Goal: Information Seeking & Learning: Learn about a topic

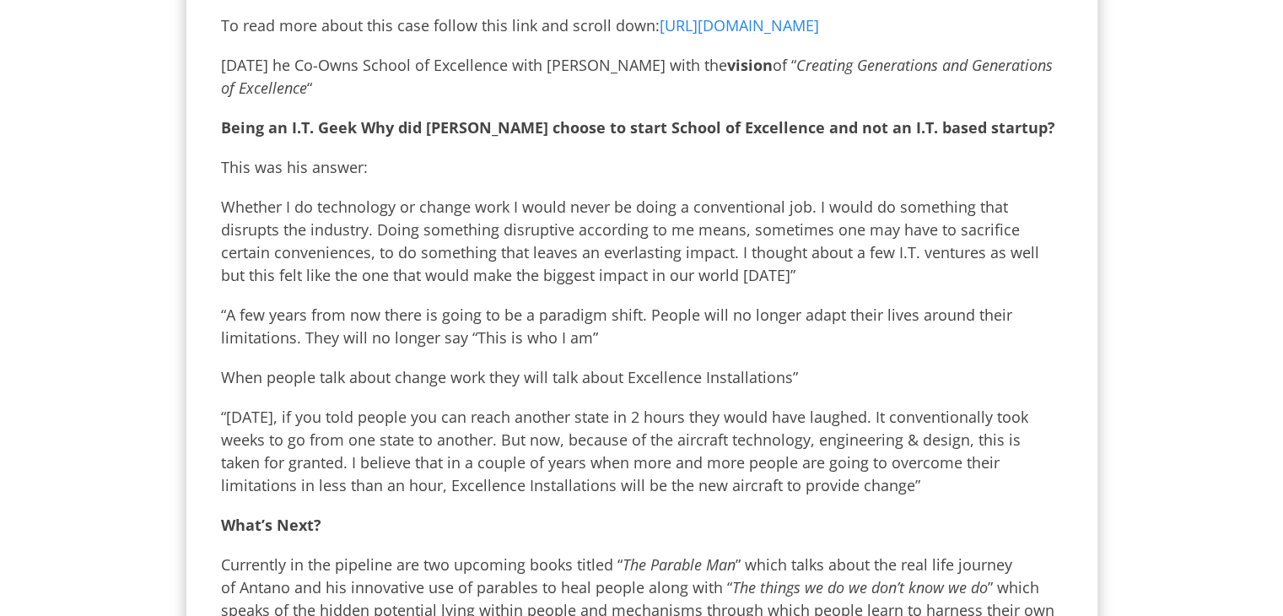
scroll to position [1184, 0]
drag, startPoint x: 229, startPoint y: 186, endPoint x: 488, endPoint y: 185, distance: 258.2
click at [488, 195] on p "Whether I do technology or change work I would never be doing a conventional jo…" at bounding box center [642, 240] width 842 height 91
drag, startPoint x: 390, startPoint y: 186, endPoint x: 723, endPoint y: 184, distance: 333.3
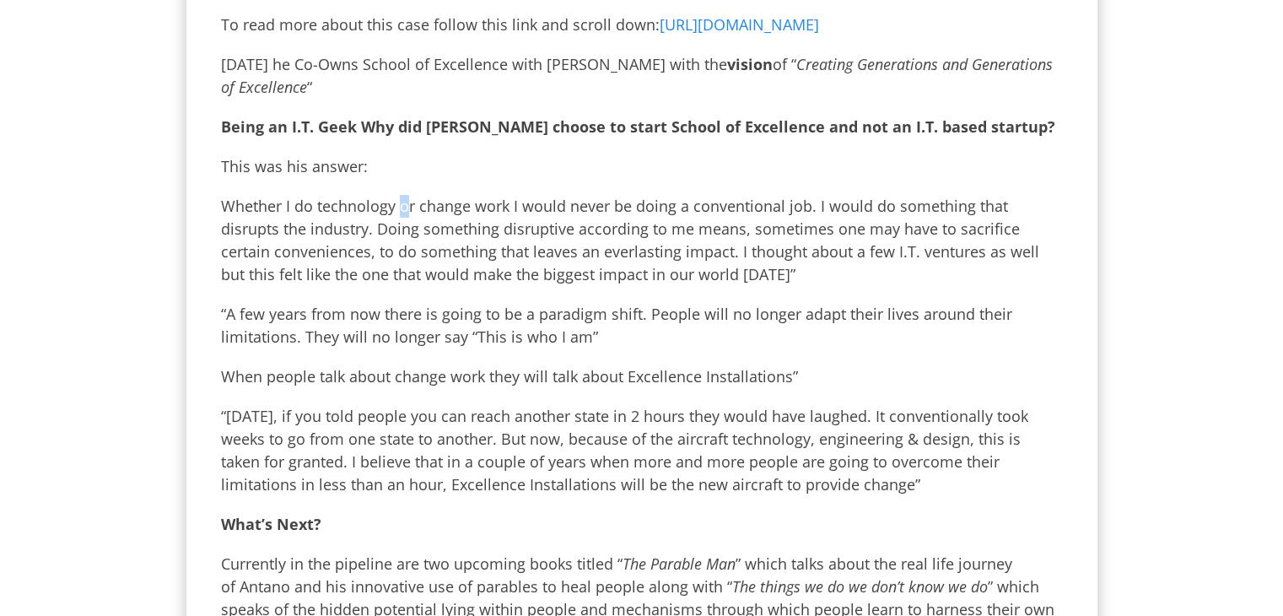
click at [410, 195] on p "Whether I do technology or change work I would never be doing a conventional jo…" at bounding box center [642, 240] width 842 height 91
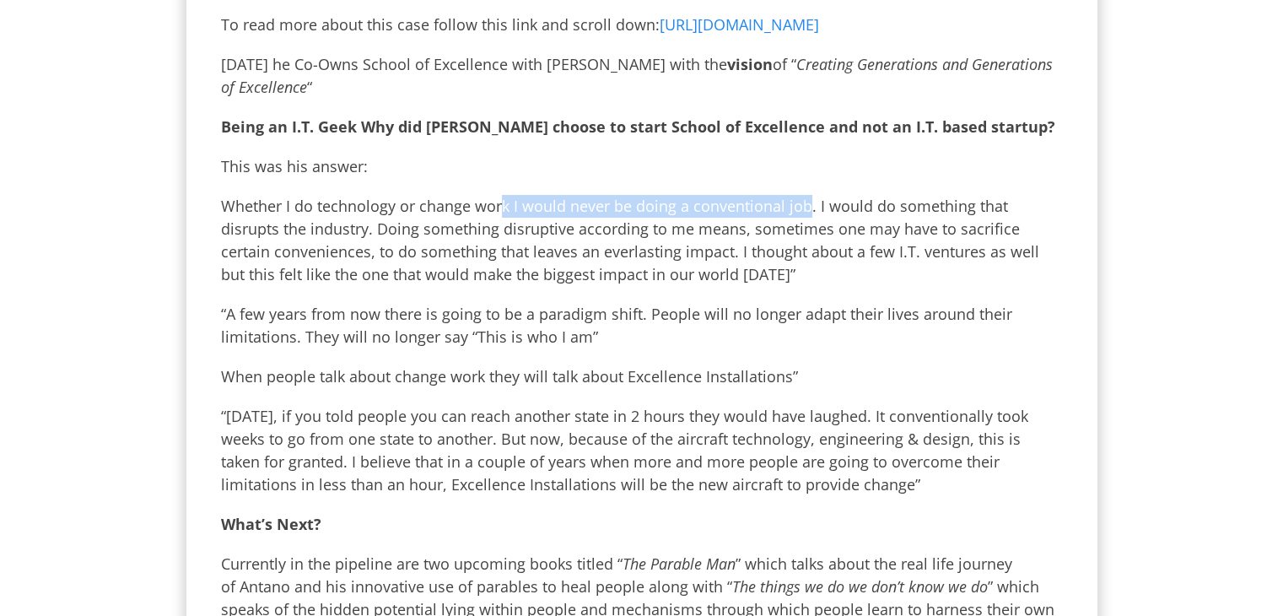
drag, startPoint x: 723, startPoint y: 184, endPoint x: 800, endPoint y: 184, distance: 76.8
click at [800, 195] on p "Whether I do technology or change work I would never be doing a conventional jo…" at bounding box center [642, 240] width 842 height 91
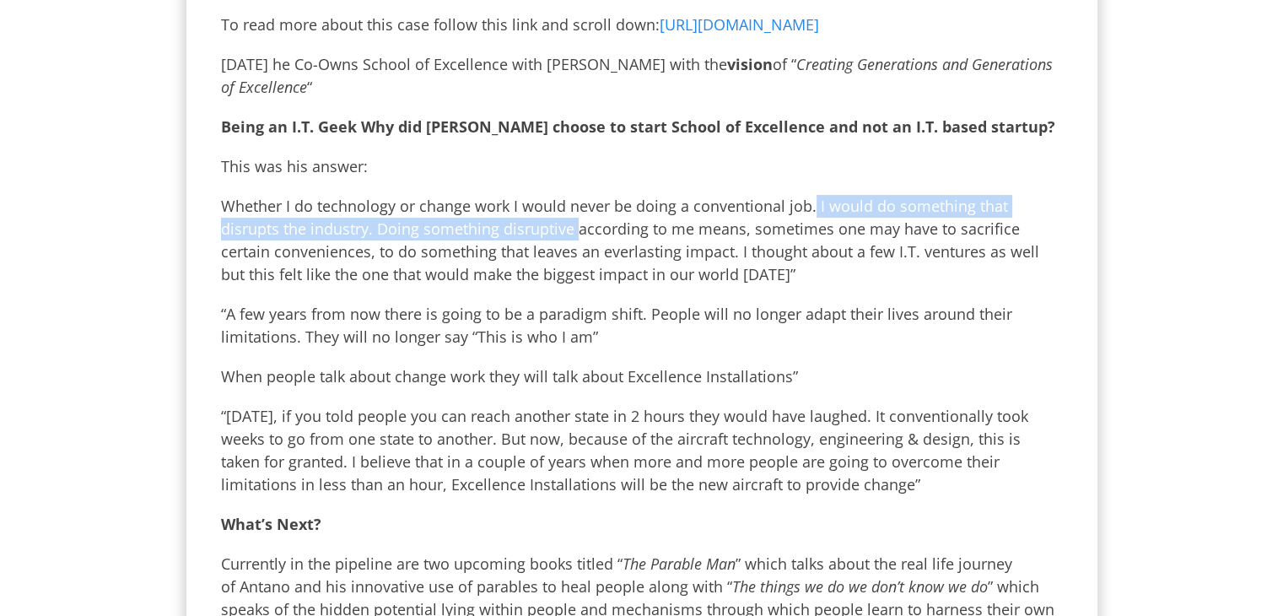
drag, startPoint x: 918, startPoint y: 181, endPoint x: 505, endPoint y: 214, distance: 413.9
click at [505, 214] on p "Whether I do technology or change work I would never be doing a conventional jo…" at bounding box center [642, 240] width 842 height 91
click at [496, 214] on p "Whether I do technology or change work I would never be doing a conventional jo…" at bounding box center [642, 240] width 842 height 91
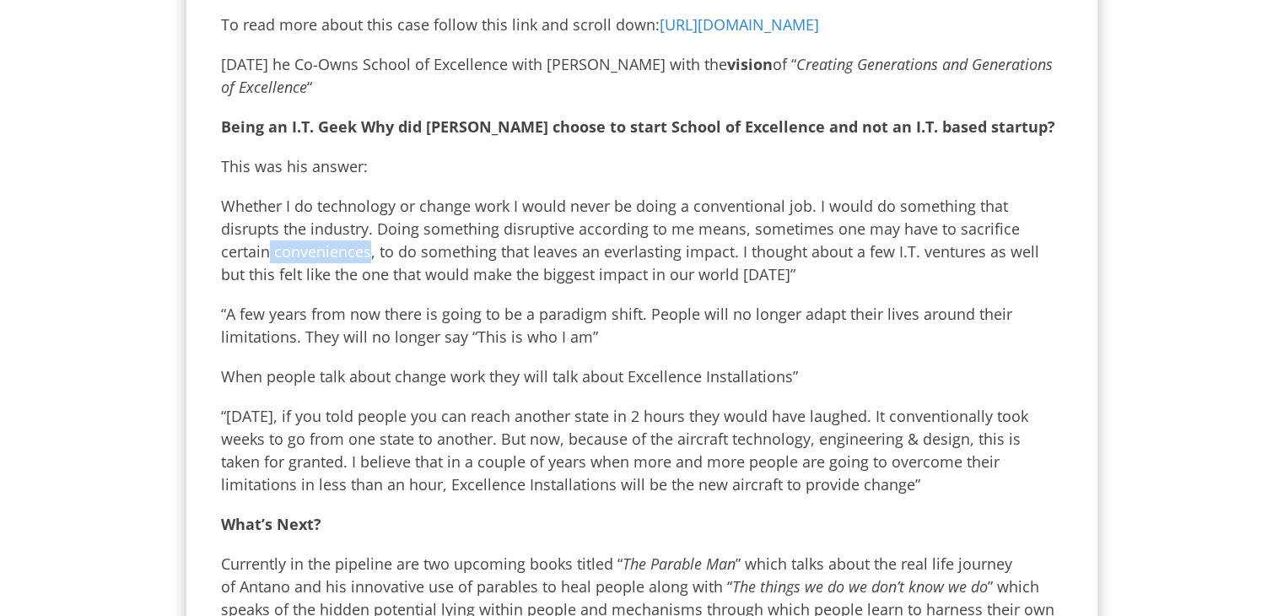
drag, startPoint x: 371, startPoint y: 218, endPoint x: 990, endPoint y: 217, distance: 619.3
click at [990, 217] on p "Whether I do technology or change work I would never be doing a conventional jo…" at bounding box center [642, 240] width 842 height 91
click at [962, 202] on p "Whether I do technology or change work I would never be doing a conventional jo…" at bounding box center [642, 240] width 842 height 91
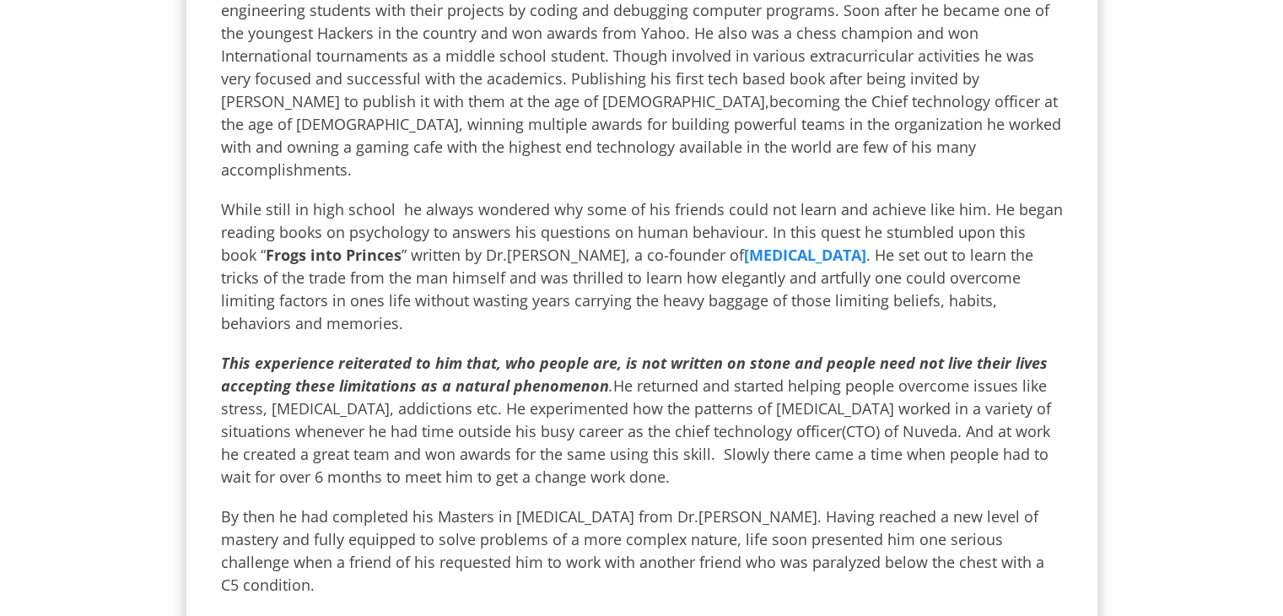
scroll to position [0, 0]
